Goal: Find specific page/section: Find specific page/section

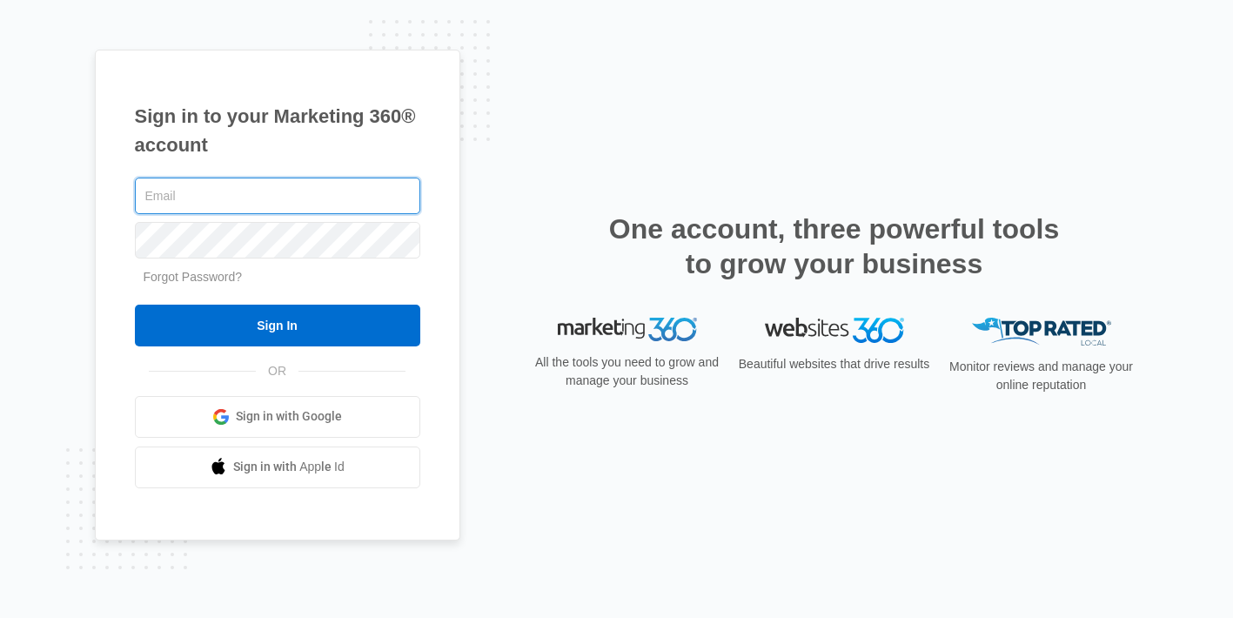
type input "[EMAIL_ADDRESS][DOMAIN_NAME]"
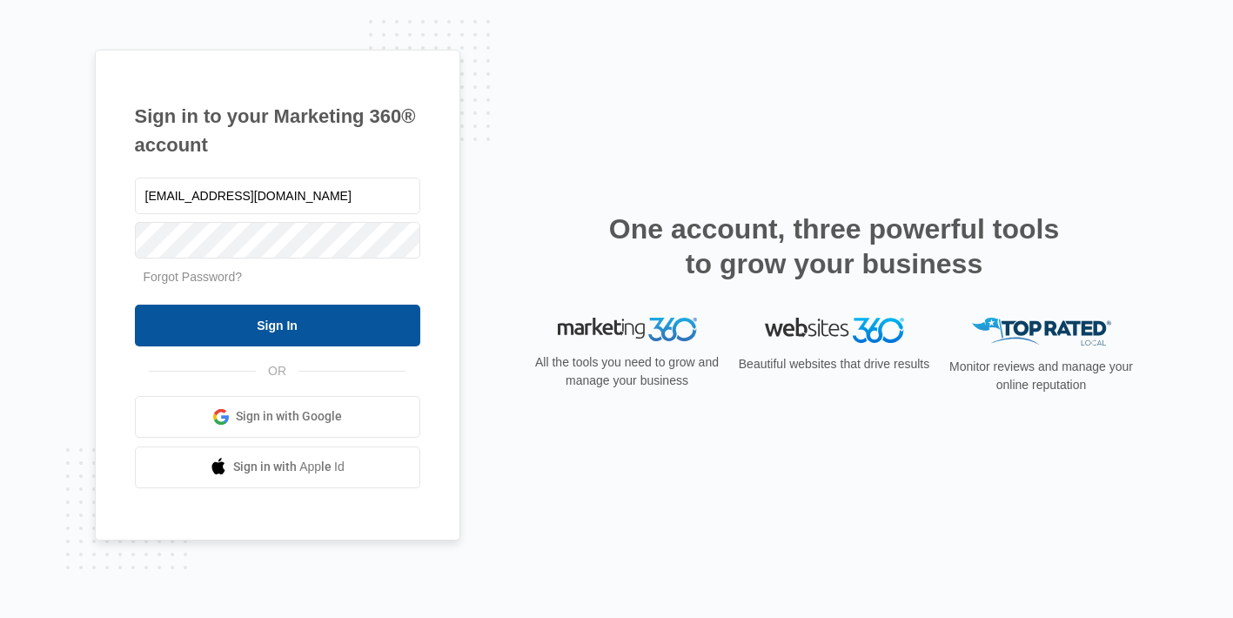
click at [349, 328] on input "Sign In" at bounding box center [277, 326] width 285 height 42
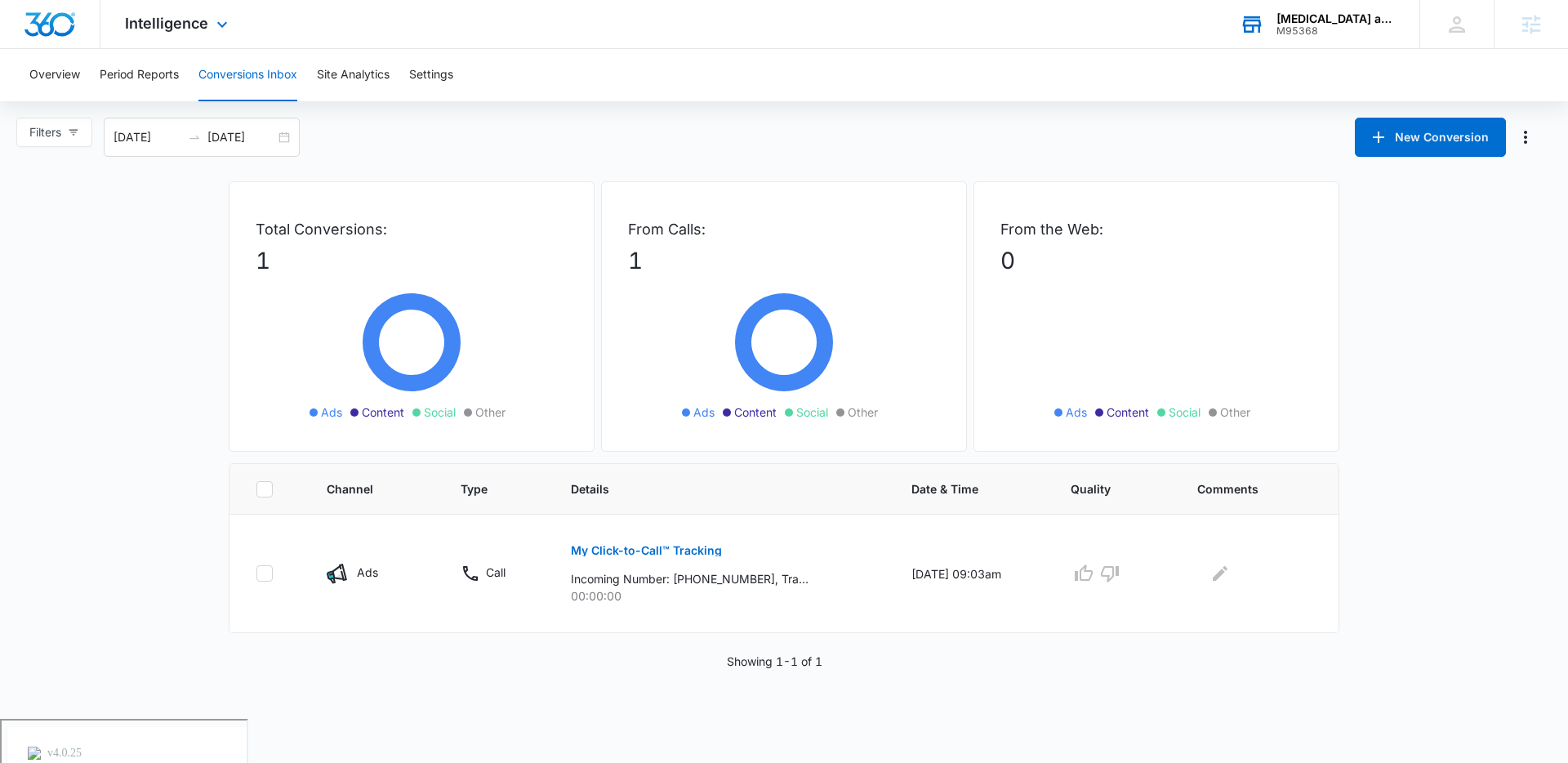
click at [1157, 18] on div "[MEDICAL_DATA] and Son of Lebanon" at bounding box center [1336, 19] width 119 height 13
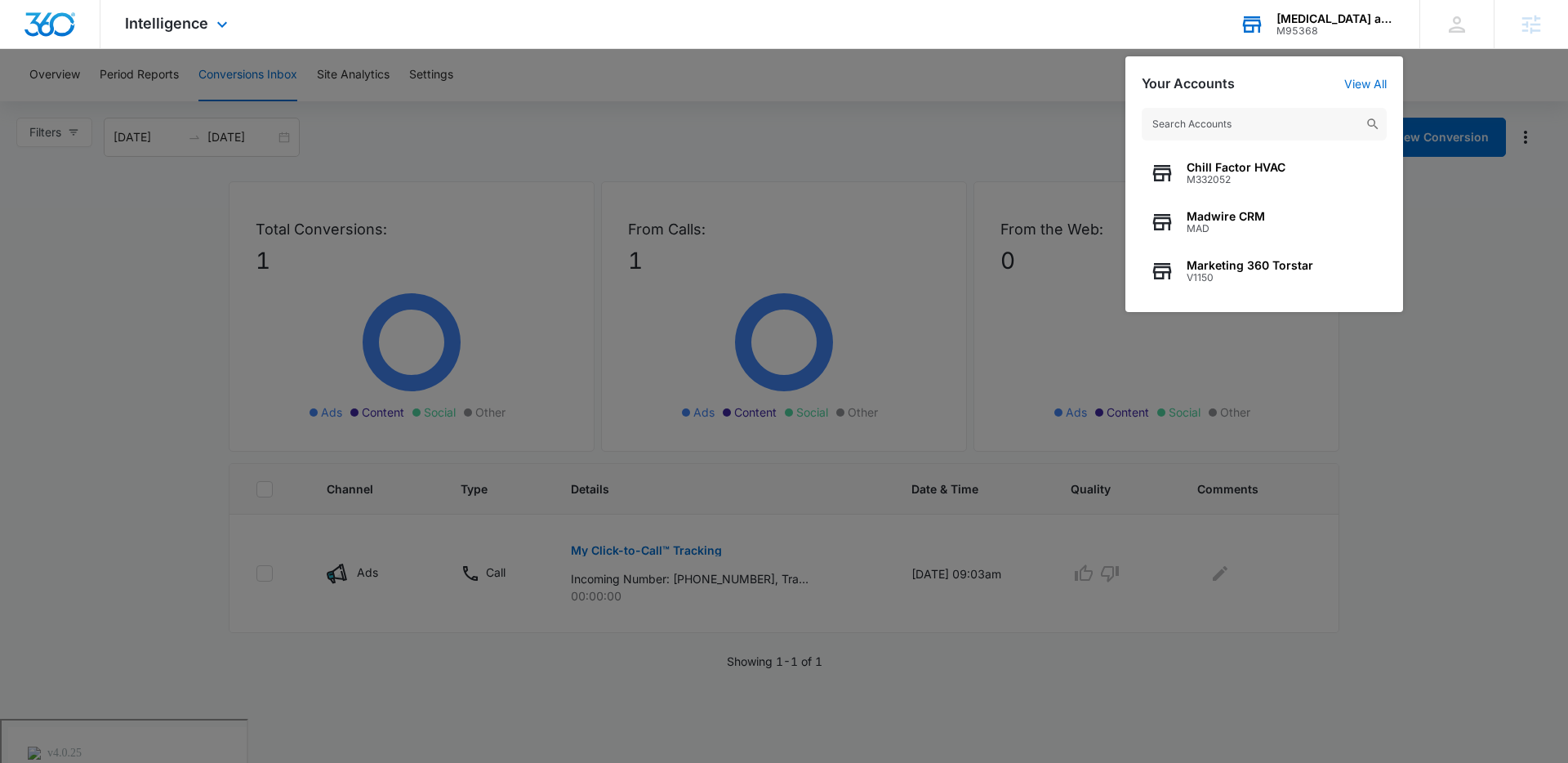
click at [1157, 123] on input "text" at bounding box center [1264, 124] width 245 height 33
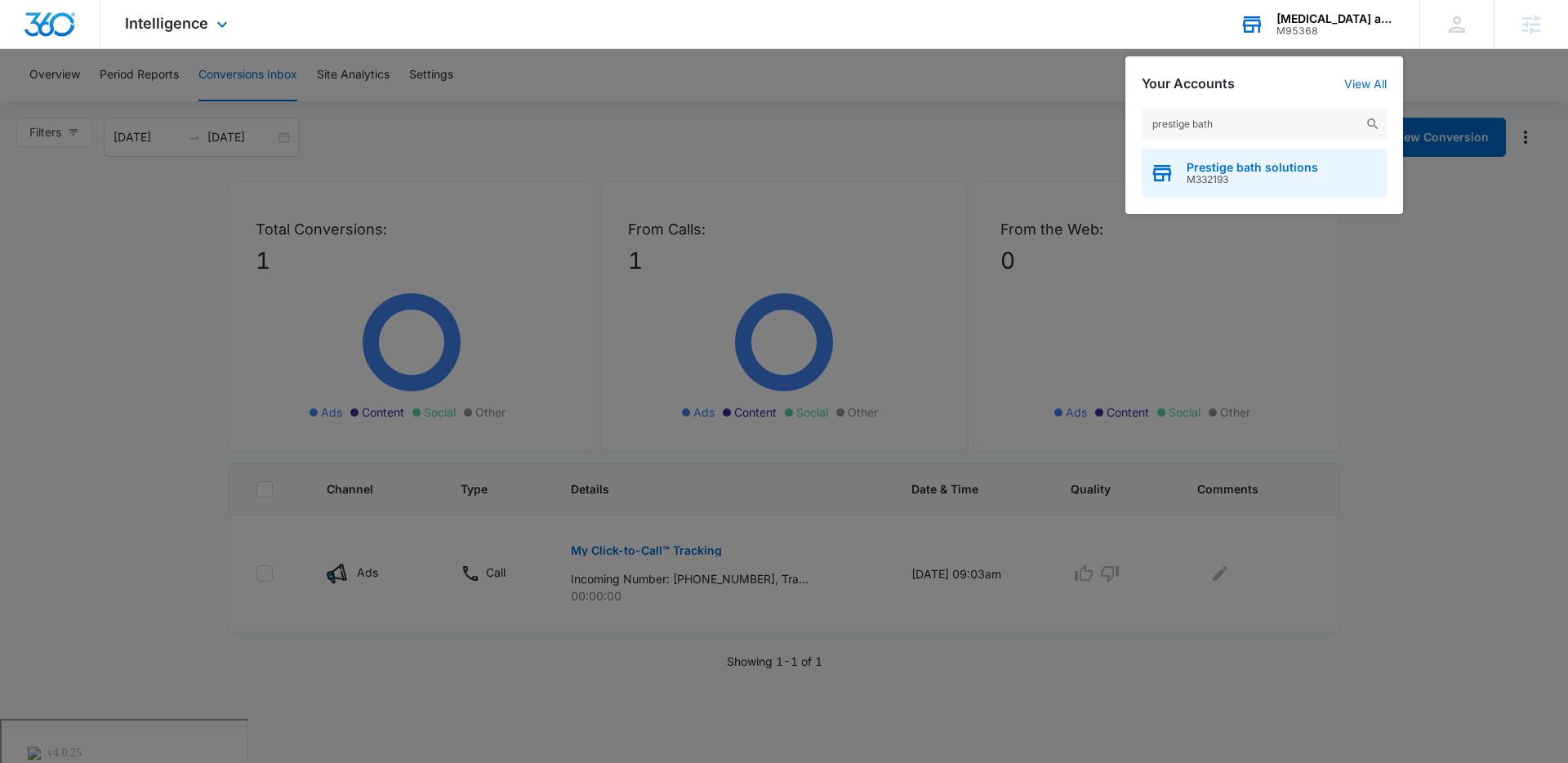
type input "prestige bath"
click at [1157, 174] on span "M332193" at bounding box center [1253, 179] width 131 height 11
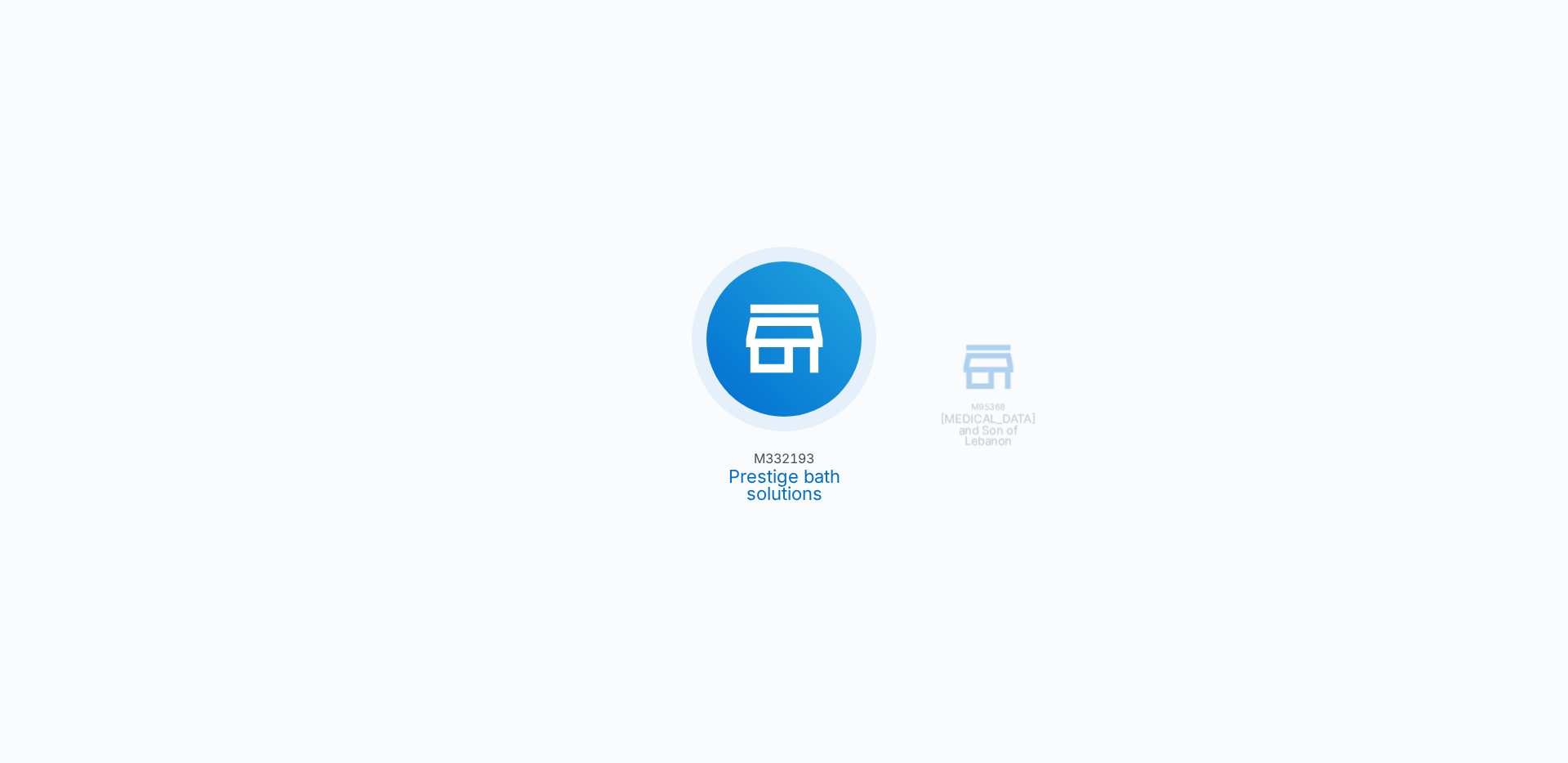
type input "[DATE]"
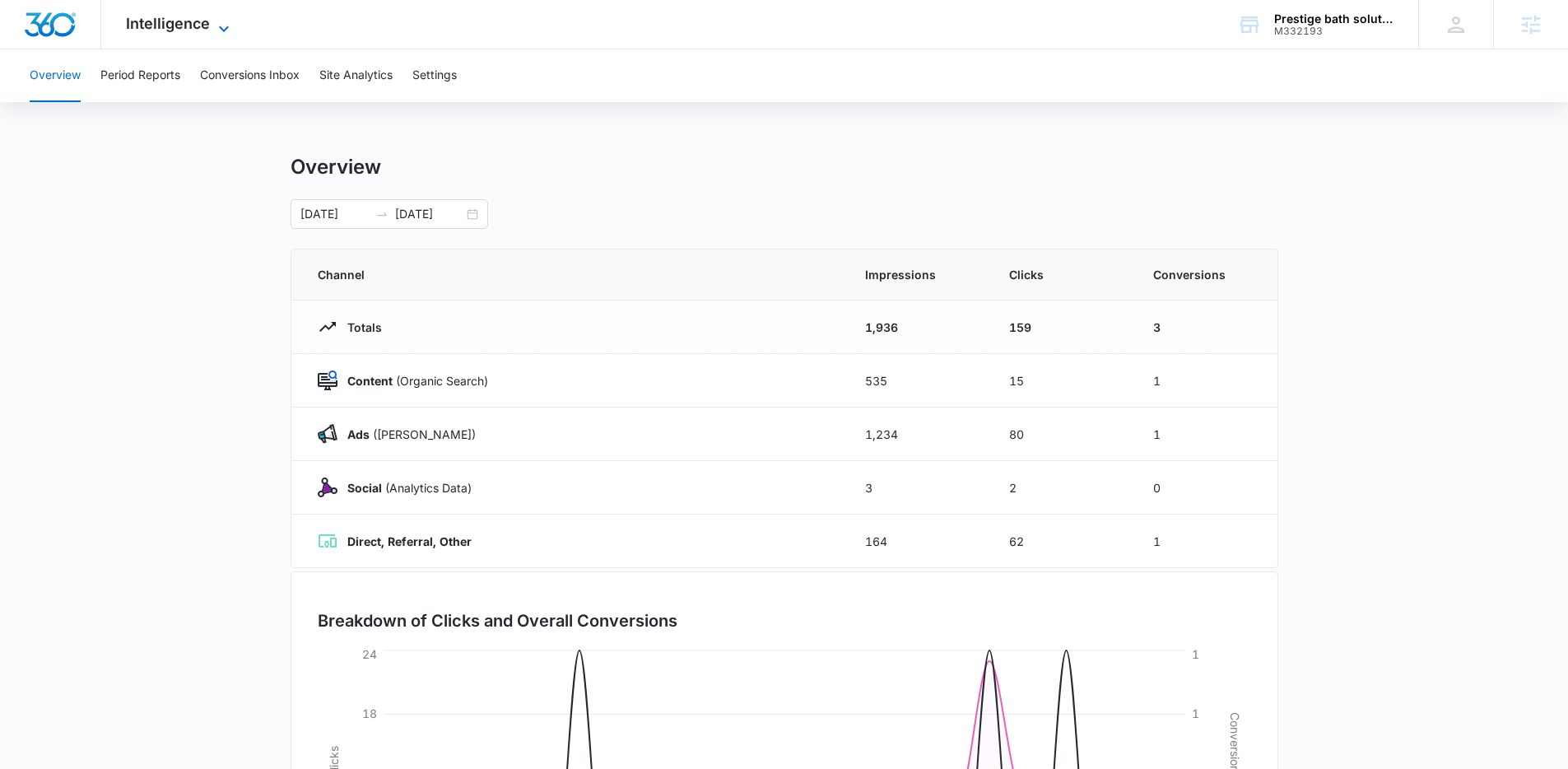
click at [205, 23] on span "Intelligence" at bounding box center [167, 24] width 84 height 17
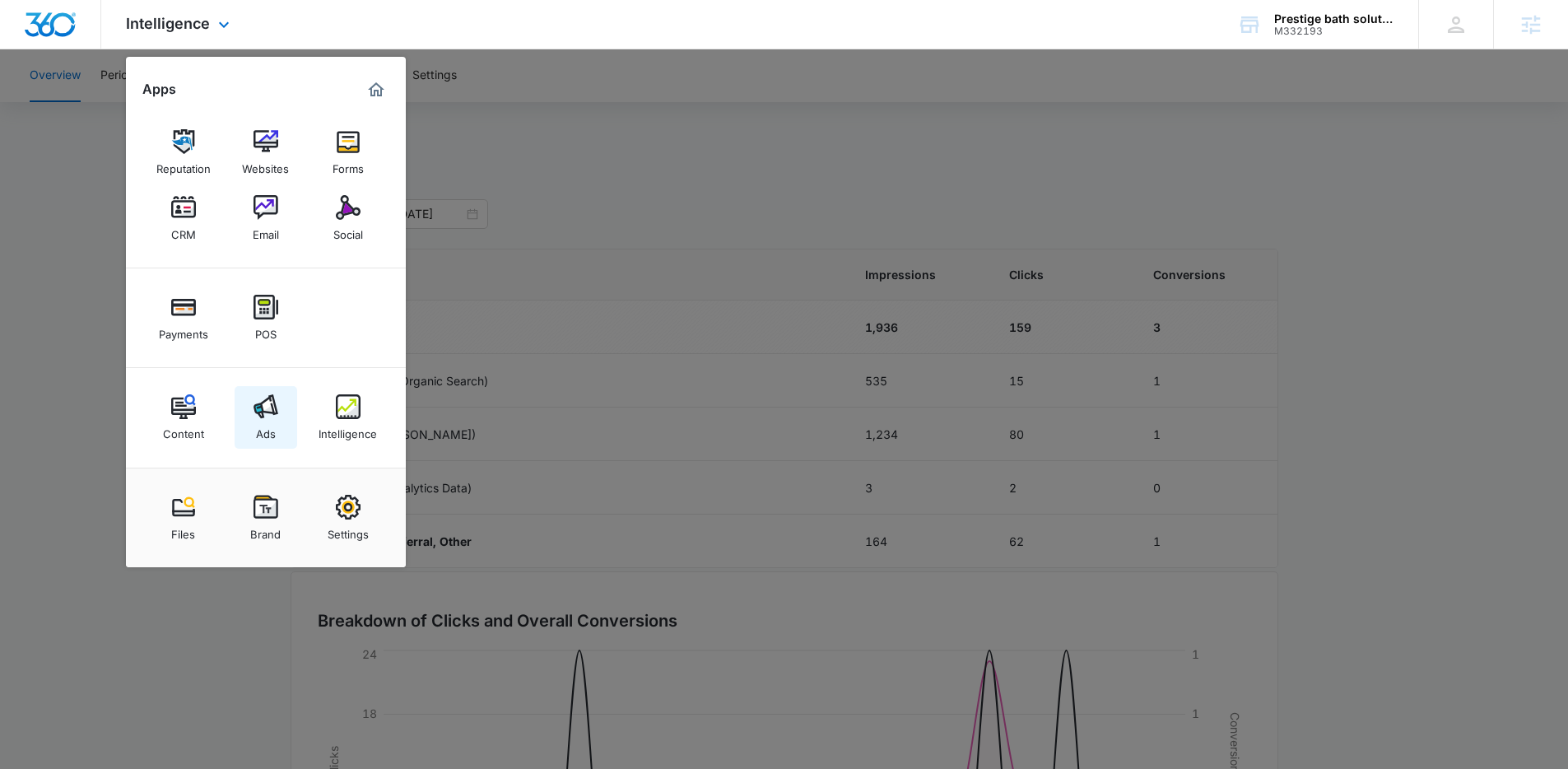
click at [266, 421] on div "Ads" at bounding box center [266, 429] width 20 height 22
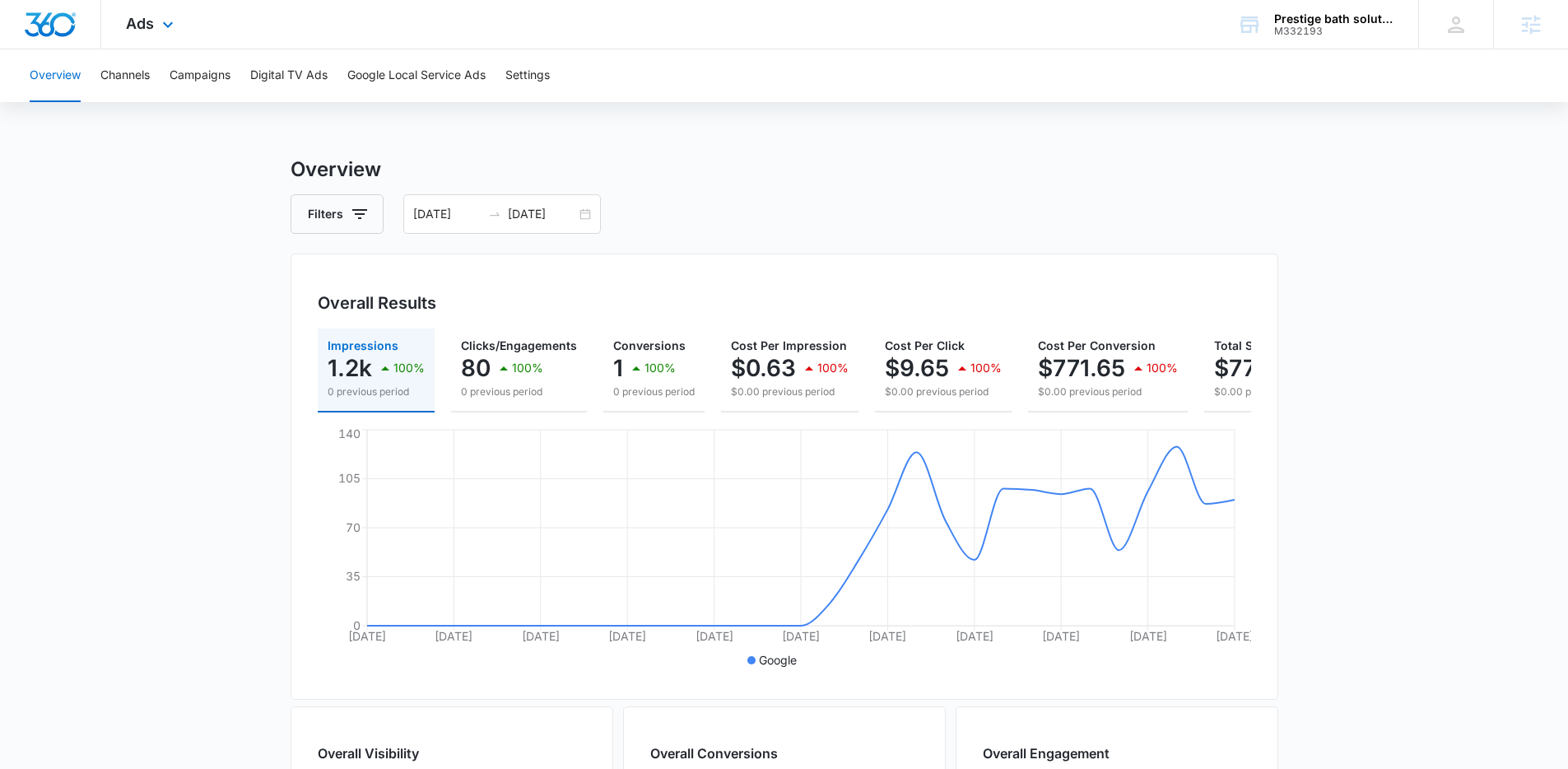
click at [154, 22] on div "Ads Apps Reputation Websites Forms CRM Email Social Payments POS Content Ads In…" at bounding box center [151, 24] width 101 height 48
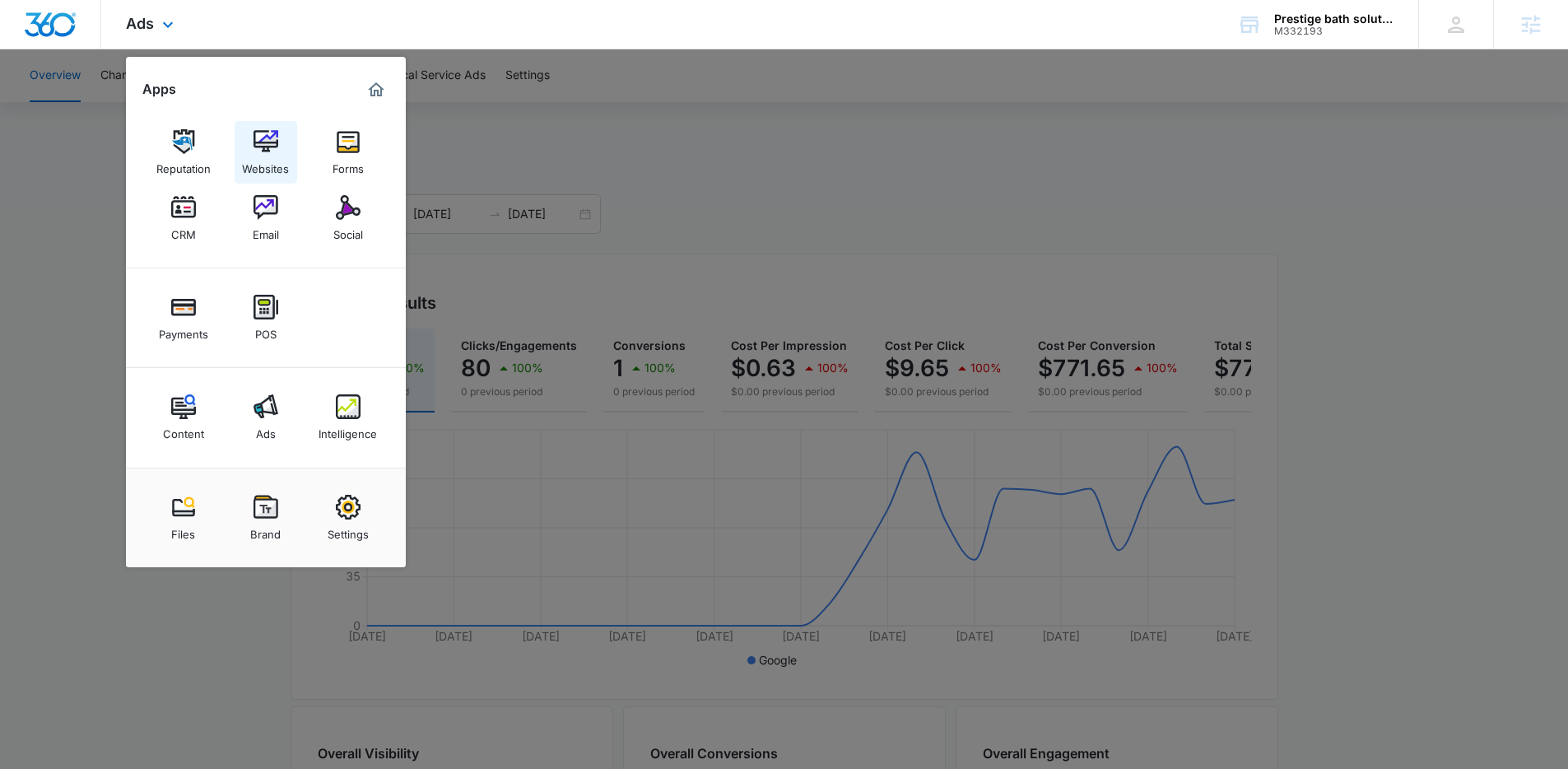
click at [252, 136] on link "Websites" at bounding box center [266, 152] width 62 height 62
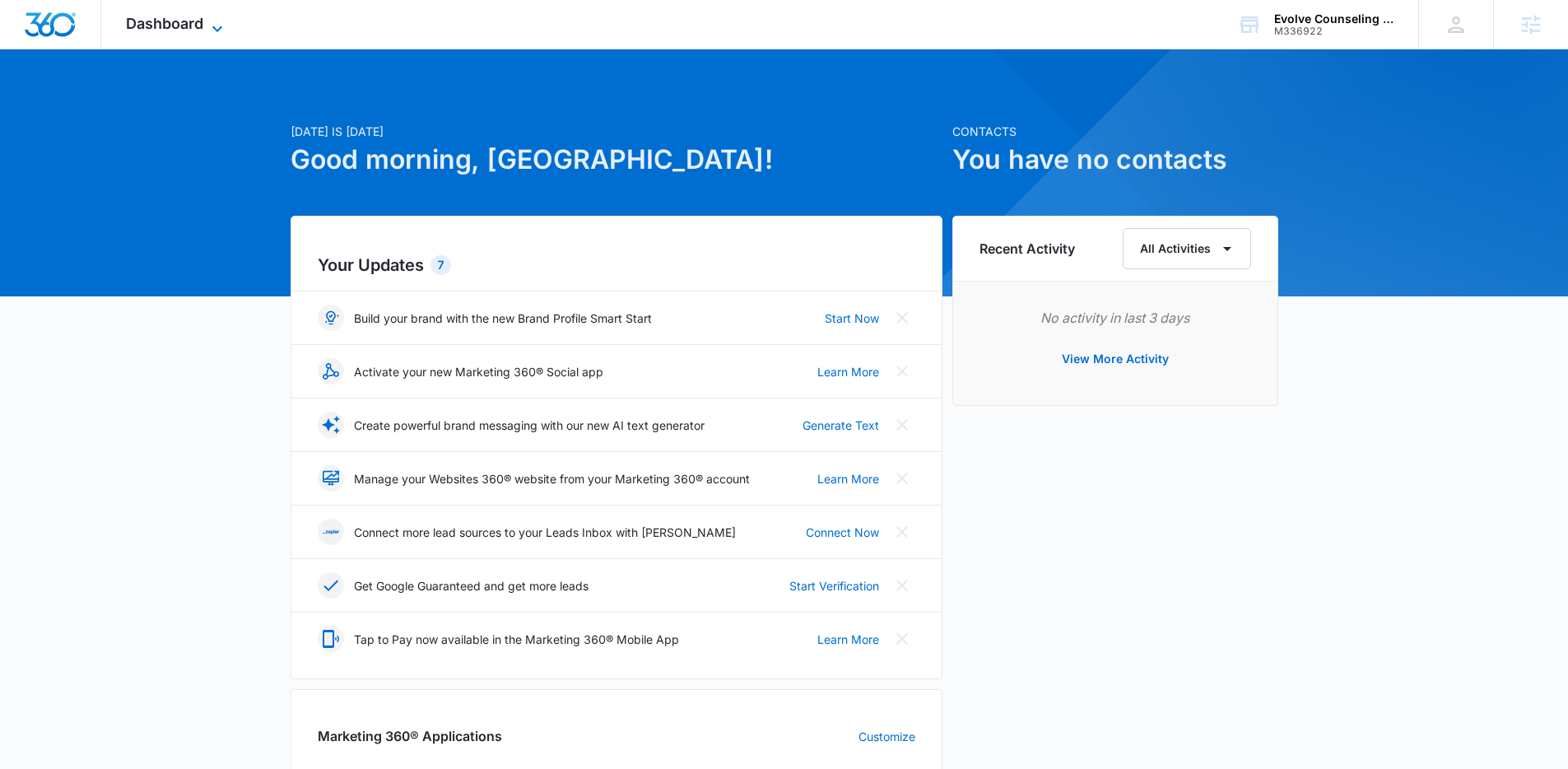
click at [164, 24] on span "Dashboard" at bounding box center [165, 24] width 78 height 17
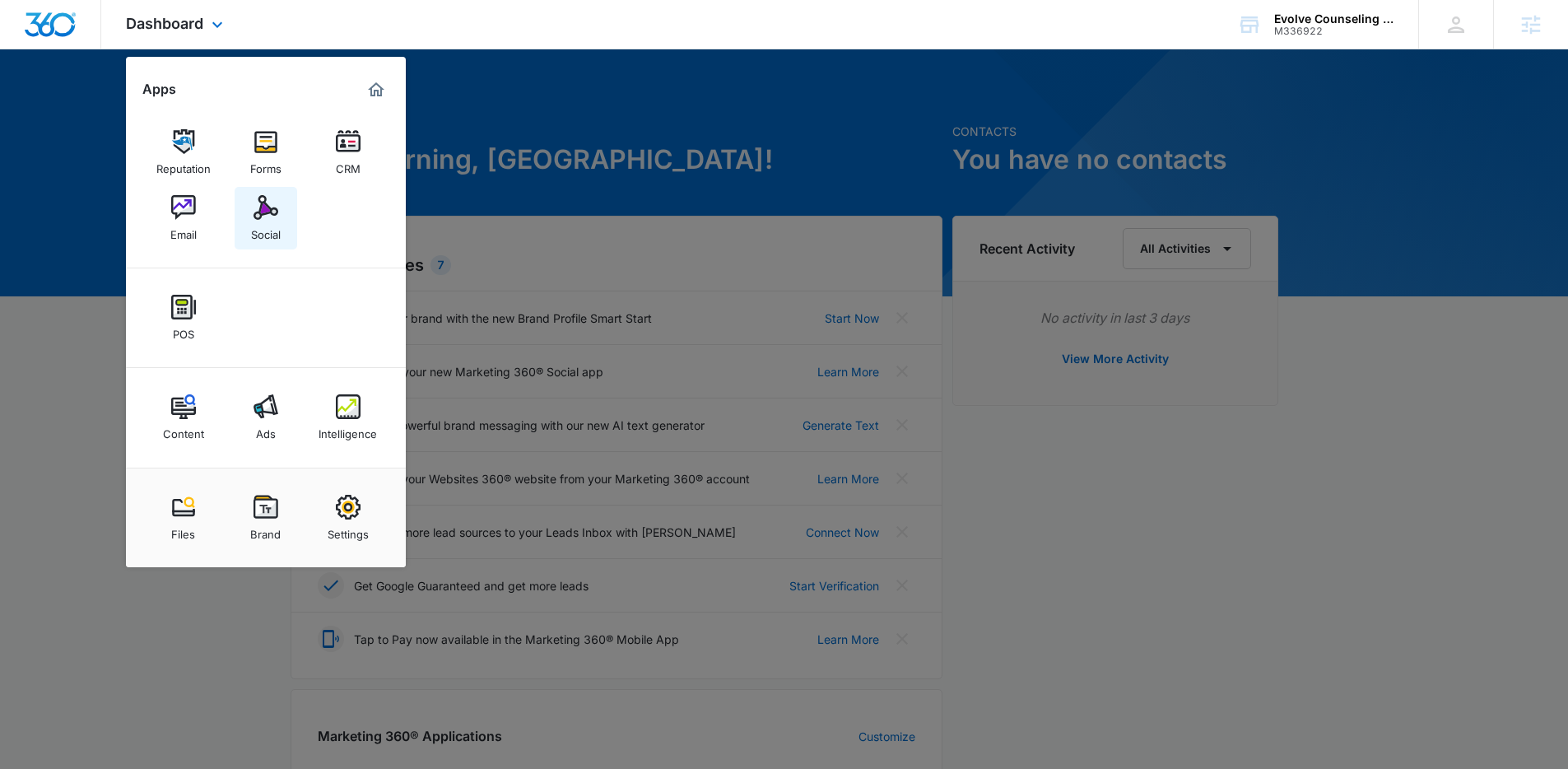
click at [276, 212] on img at bounding box center [266, 207] width 25 height 25
